Goal: Task Accomplishment & Management: Manage account settings

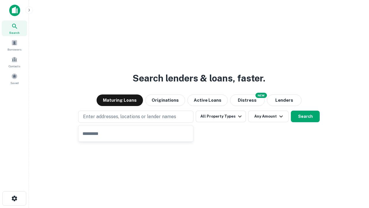
type input "**********"
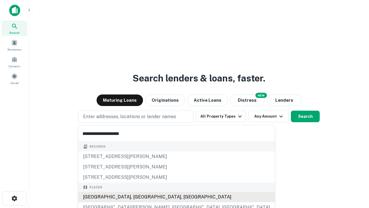
click at [138, 197] on div "[GEOGRAPHIC_DATA], [GEOGRAPHIC_DATA], [GEOGRAPHIC_DATA]" at bounding box center [176, 196] width 196 height 10
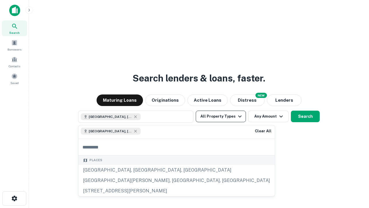
click at [221, 116] on button "All Property Types" at bounding box center [221, 116] width 50 height 12
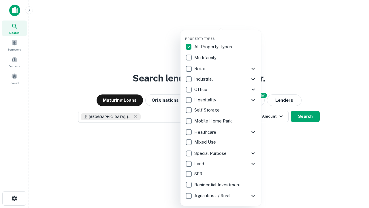
click at [225, 35] on button "button" at bounding box center [225, 35] width 81 height 0
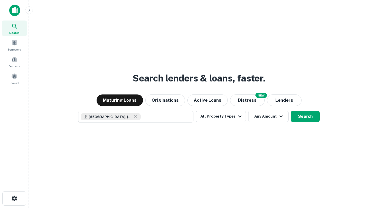
scroll to position [9, 0]
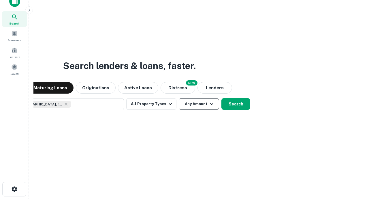
click at [179, 98] on button "Any Amount" at bounding box center [199, 104] width 40 height 12
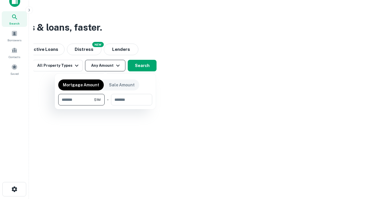
type input "*******"
click at [105, 105] on button "button" at bounding box center [105, 105] width 94 height 0
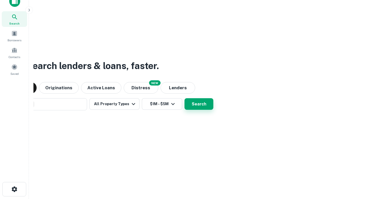
click at [184, 98] on button "Search" at bounding box center [198, 104] width 29 height 12
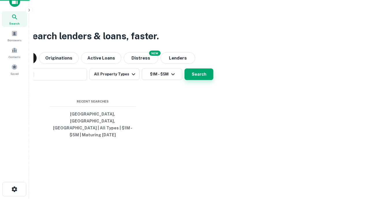
scroll to position [19, 163]
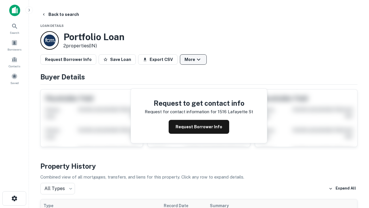
click at [193, 59] on button "More" at bounding box center [193, 59] width 27 height 10
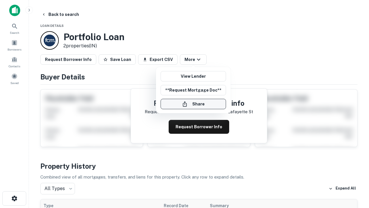
click at [193, 104] on button "Share" at bounding box center [193, 104] width 65 height 10
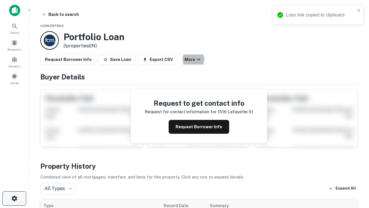
click at [14, 198] on icon "button" at bounding box center [14, 198] width 7 height 7
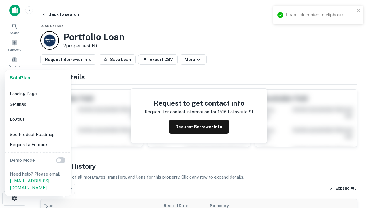
click at [38, 119] on li "Logout" at bounding box center [38, 119] width 62 height 10
